Goal: Transaction & Acquisition: Book appointment/travel/reservation

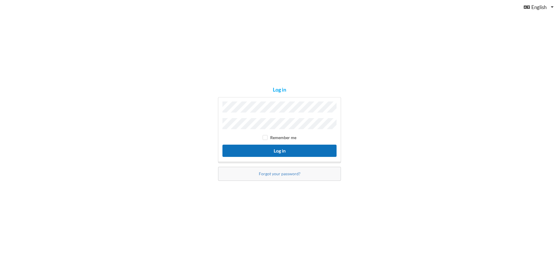
click at [278, 150] on button "Log in" at bounding box center [280, 151] width 114 height 12
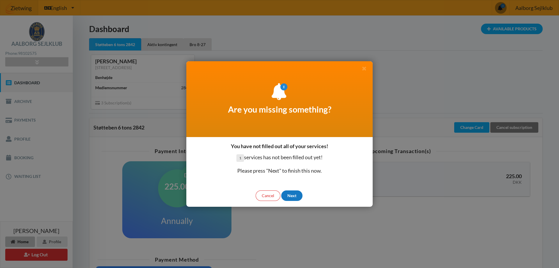
click at [292, 195] on div "Next" at bounding box center [291, 195] width 21 height 10
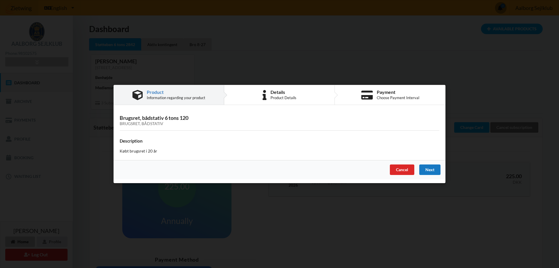
click at [431, 170] on div "Next" at bounding box center [430, 169] width 21 height 10
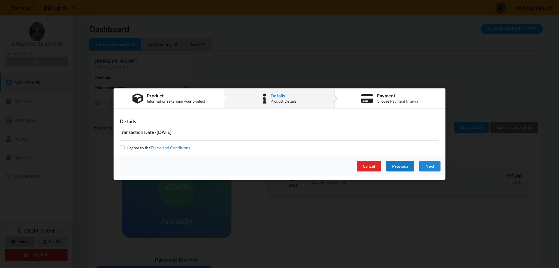
click at [401, 168] on div "Previous" at bounding box center [400, 166] width 28 height 10
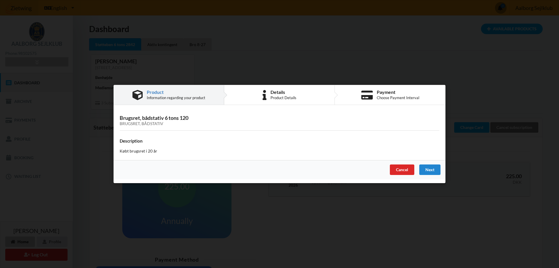
click at [401, 168] on div "Cancel" at bounding box center [402, 169] width 24 height 10
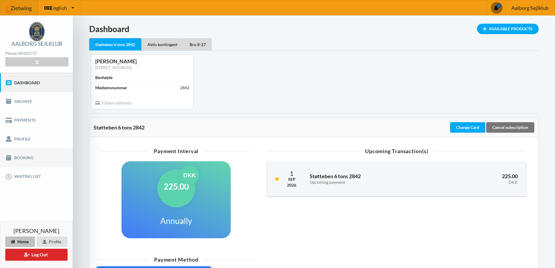
click at [13, 156] on link "Booking" at bounding box center [36, 157] width 73 height 19
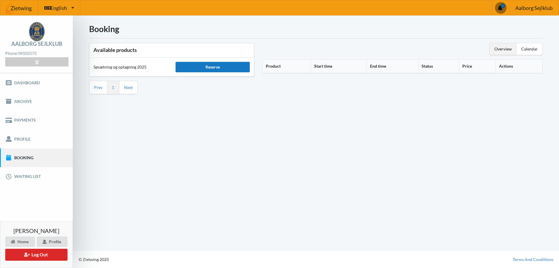
click at [197, 67] on div "Reserve" at bounding box center [213, 67] width 74 height 10
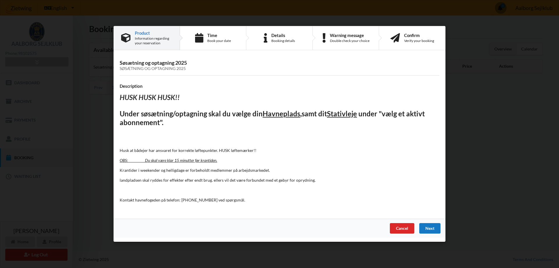
click at [432, 228] on div "Next" at bounding box center [430, 228] width 21 height 10
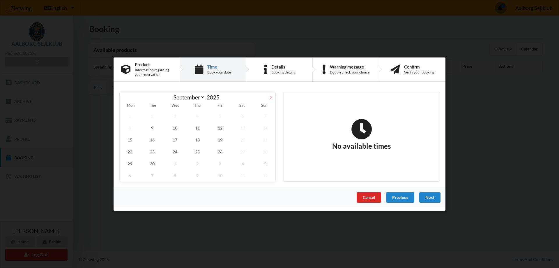
click at [272, 96] on icon at bounding box center [271, 97] width 4 height 4
select select "9"
click at [243, 140] on span "18" at bounding box center [243, 139] width 20 height 12
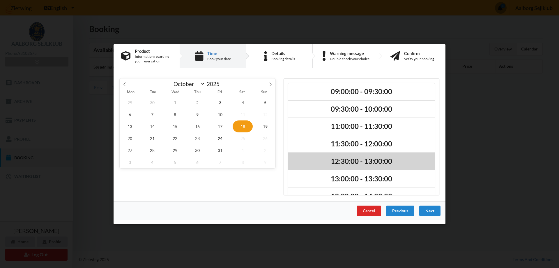
click at [330, 158] on h2 "12:30:00 - 13:00:00" at bounding box center [361, 161] width 138 height 9
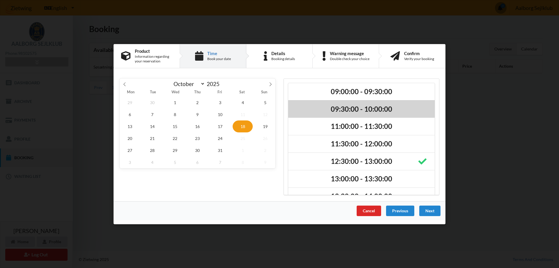
click at [393, 112] on h2 "09:30:00 - 10:00:00" at bounding box center [361, 108] width 138 height 9
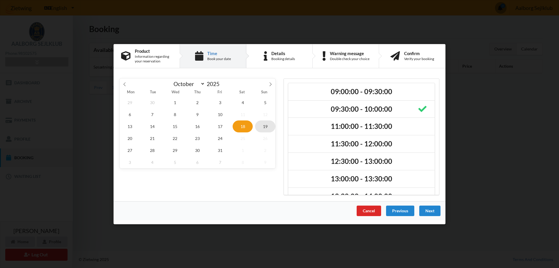
click at [265, 127] on span "19" at bounding box center [265, 126] width 20 height 12
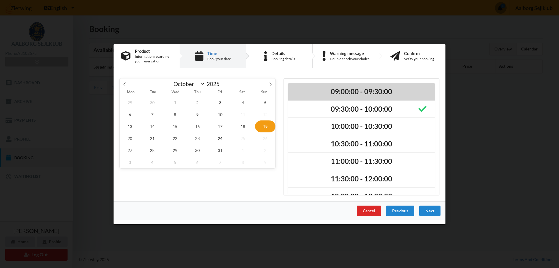
click at [407, 93] on h2 "09:00:00 - 09:30:00" at bounding box center [361, 91] width 138 height 9
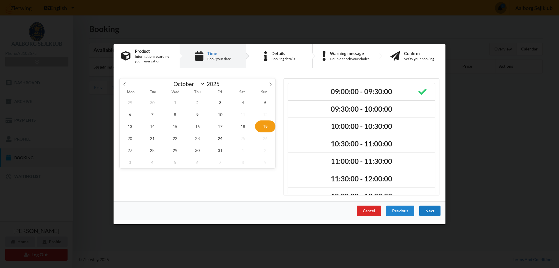
click at [427, 212] on div "Next" at bounding box center [430, 210] width 21 height 10
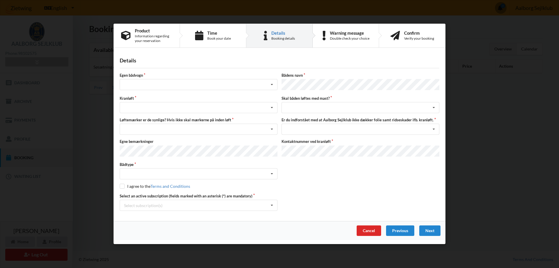
click at [187, 80] on div "Egen bådvogn Intet valg ja nej" at bounding box center [199, 82] width 162 height 19
click at [161, 83] on div "Intet valg ja nej" at bounding box center [199, 84] width 158 height 11
click at [131, 117] on div "nej" at bounding box center [198, 117] width 157 height 11
click at [272, 108] on icon at bounding box center [272, 108] width 9 height 11
click at [139, 128] on div "Optagning" at bounding box center [198, 129] width 157 height 11
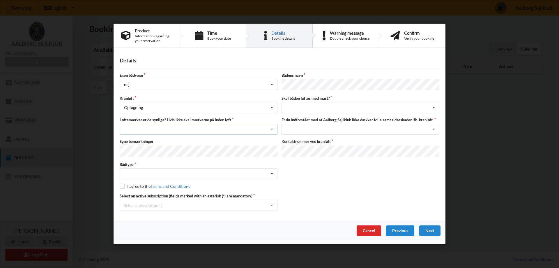
click at [271, 128] on icon at bounding box center [272, 129] width 9 height 11
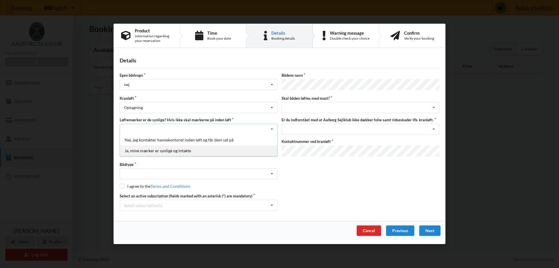
click at [165, 150] on div "Ja, mine mærker er synlige og intakte" at bounding box center [198, 150] width 157 height 11
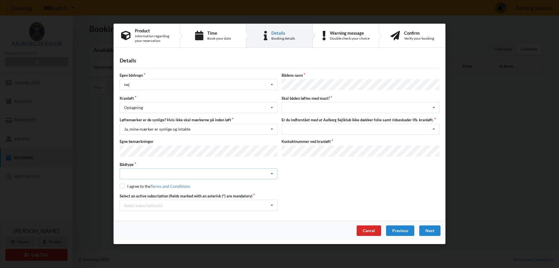
click at [274, 172] on icon at bounding box center [272, 174] width 9 height 11
click at [135, 195] on div "Sejlbåd" at bounding box center [198, 195] width 157 height 11
click at [122, 184] on input "checkbox" at bounding box center [122, 186] width 5 height 5
checkbox input "true"
click at [272, 204] on icon at bounding box center [272, 205] width 9 height 11
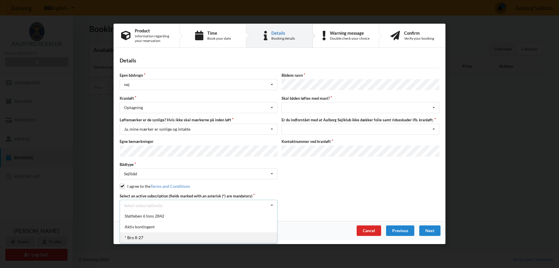
click at [136, 237] on div "* Bro 8-27" at bounding box center [198, 237] width 157 height 11
click at [303, 108] on div "intet valg ja nej" at bounding box center [361, 107] width 158 height 11
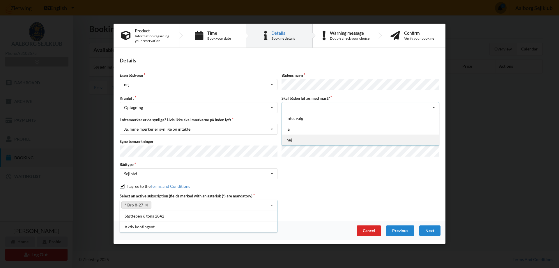
click at [291, 138] on div "nej" at bounding box center [360, 140] width 157 height 11
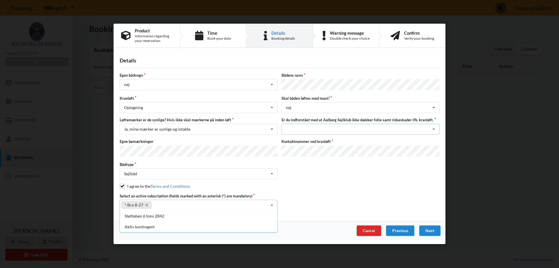
click at [435, 130] on icon at bounding box center [434, 129] width 9 height 11
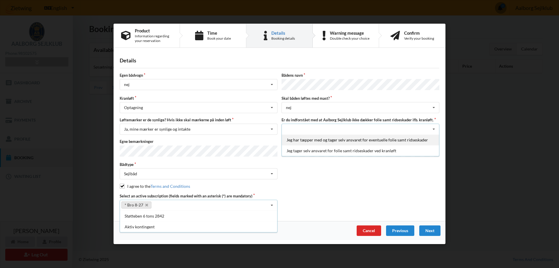
click at [332, 140] on div "Jeg har tæpper med og tager selv ansvaret for eventuelle folie samt ridseskader" at bounding box center [360, 140] width 157 height 11
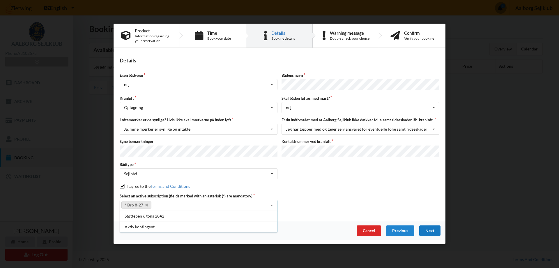
click at [437, 230] on div "Next" at bounding box center [430, 230] width 21 height 10
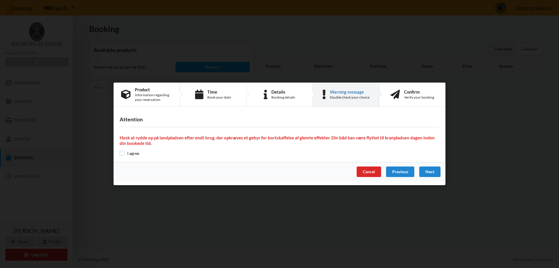
click at [123, 152] on input "checkbox" at bounding box center [122, 153] width 5 height 5
checkbox input "true"
click at [430, 172] on div "Next" at bounding box center [430, 172] width 21 height 10
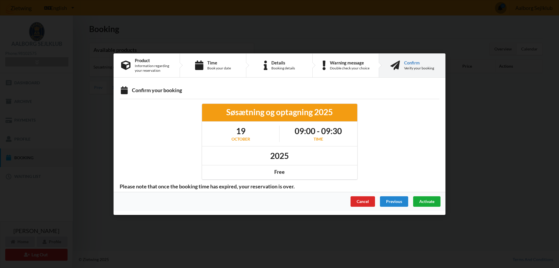
click at [424, 201] on span "Activate" at bounding box center [427, 200] width 15 height 5
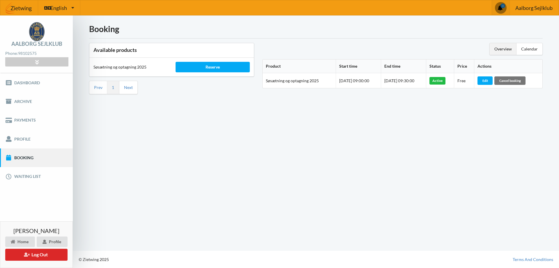
click at [499, 4] on span at bounding box center [501, 8] width 12 height 12
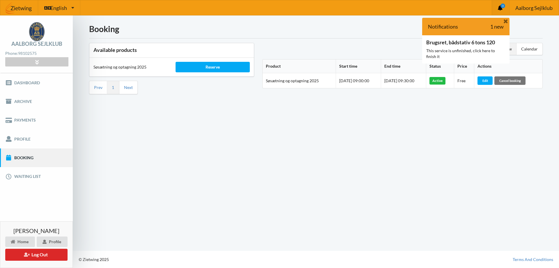
click at [507, 22] on icon at bounding box center [506, 20] width 6 height 5
